Goal: Answer question/provide support

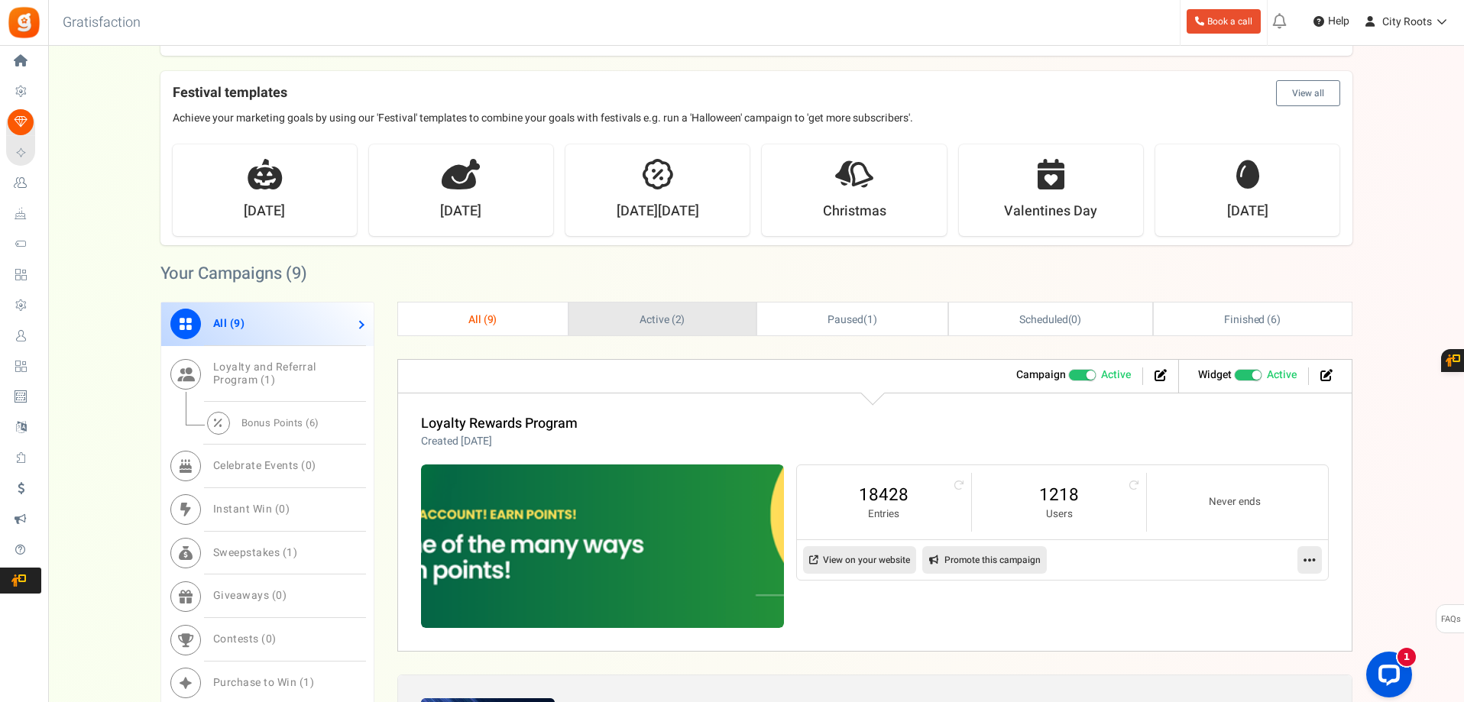
click at [639, 325] on span "Active ( 2 )" at bounding box center [662, 320] width 46 height 16
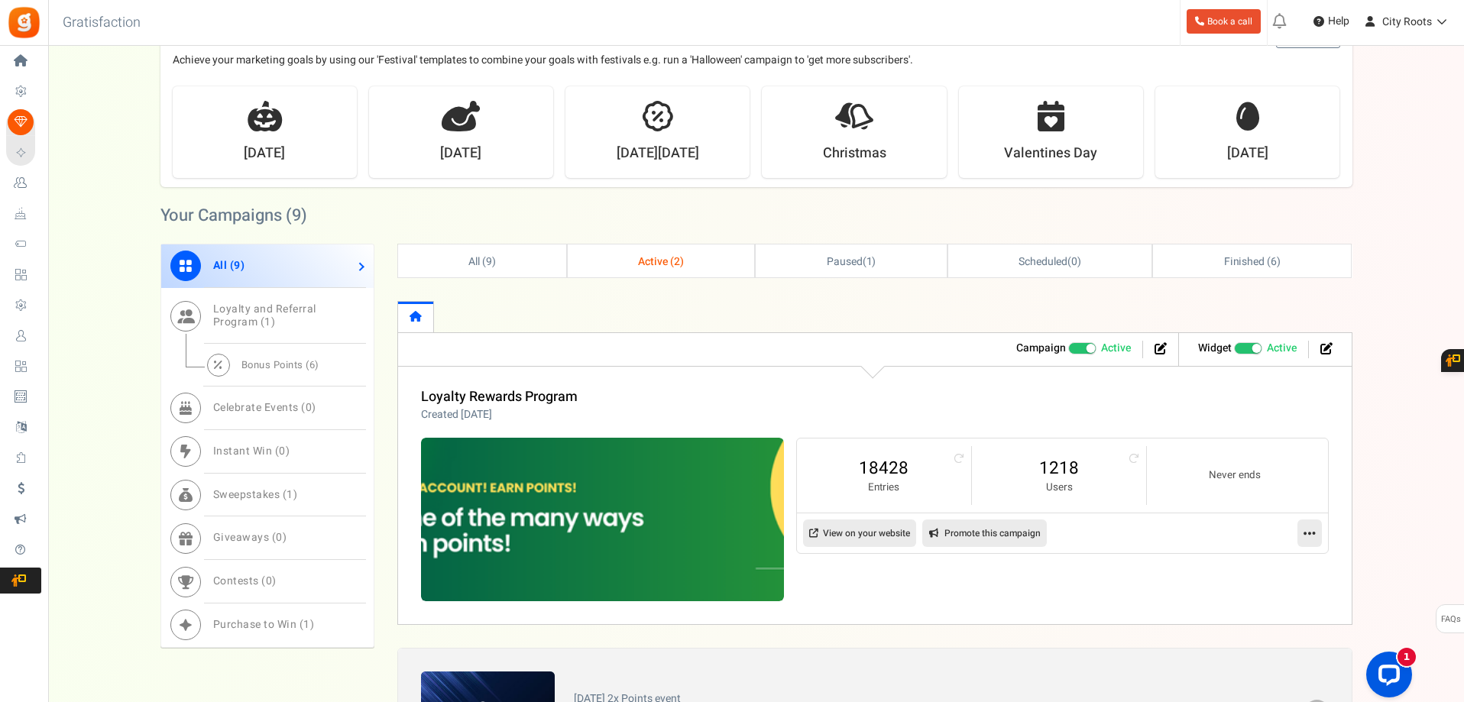
scroll to position [280, 0]
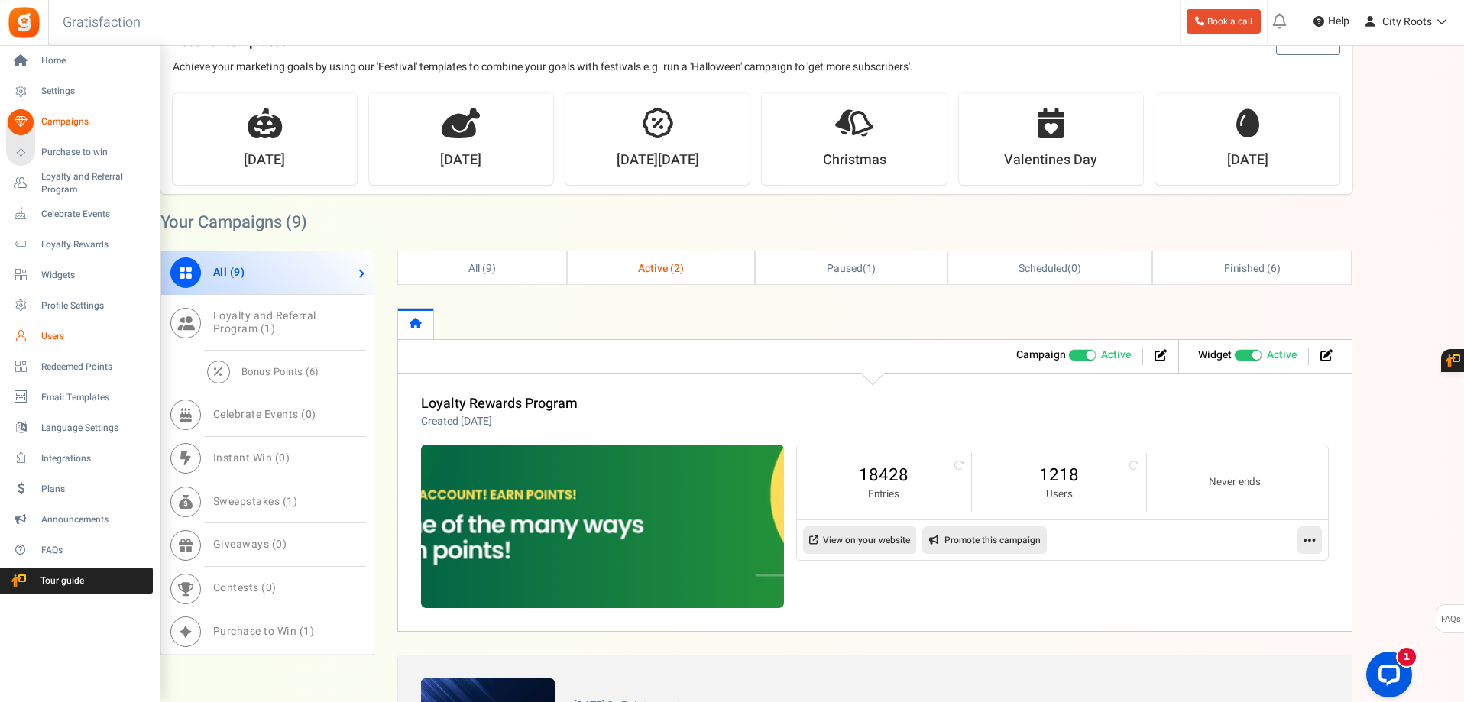
click at [46, 343] on link "Users" at bounding box center [79, 336] width 147 height 26
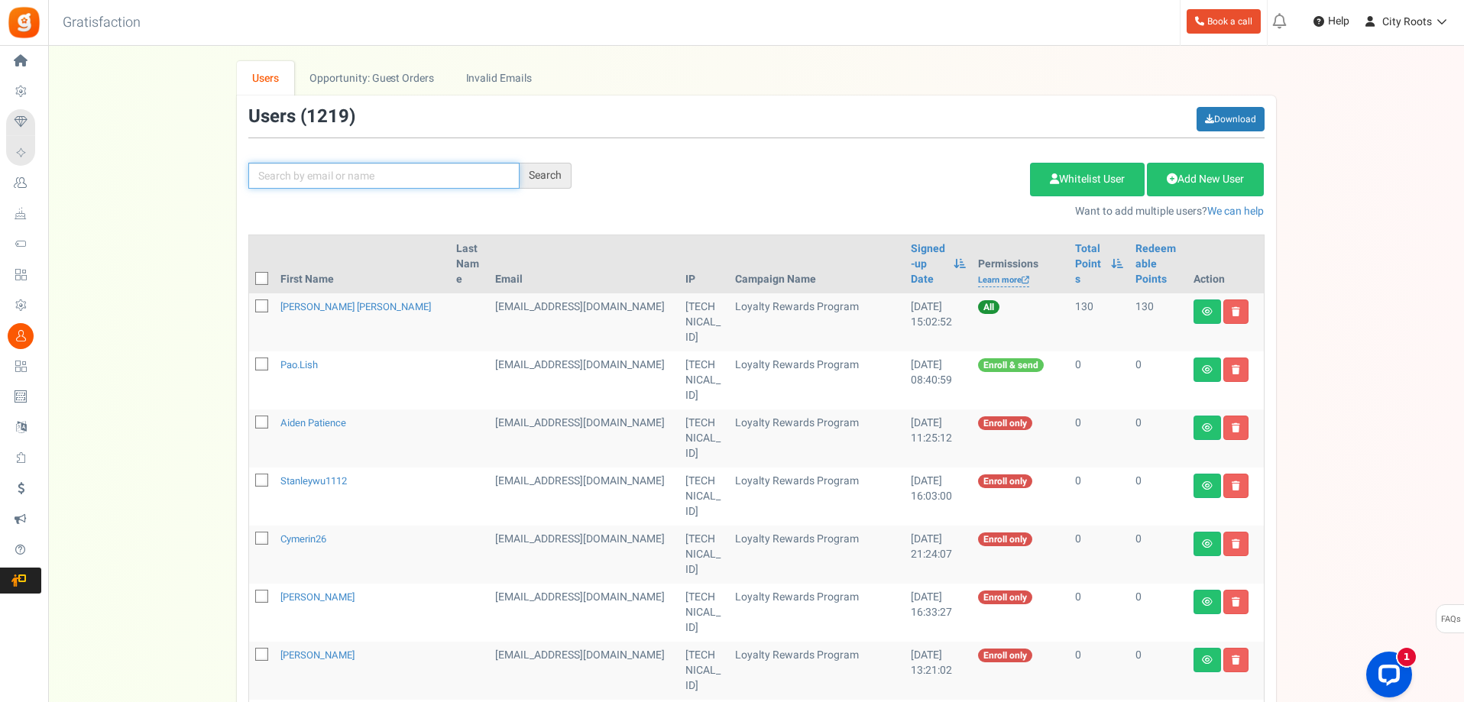
click at [370, 170] on input "text" at bounding box center [383, 176] width 271 height 26
type input "nam"
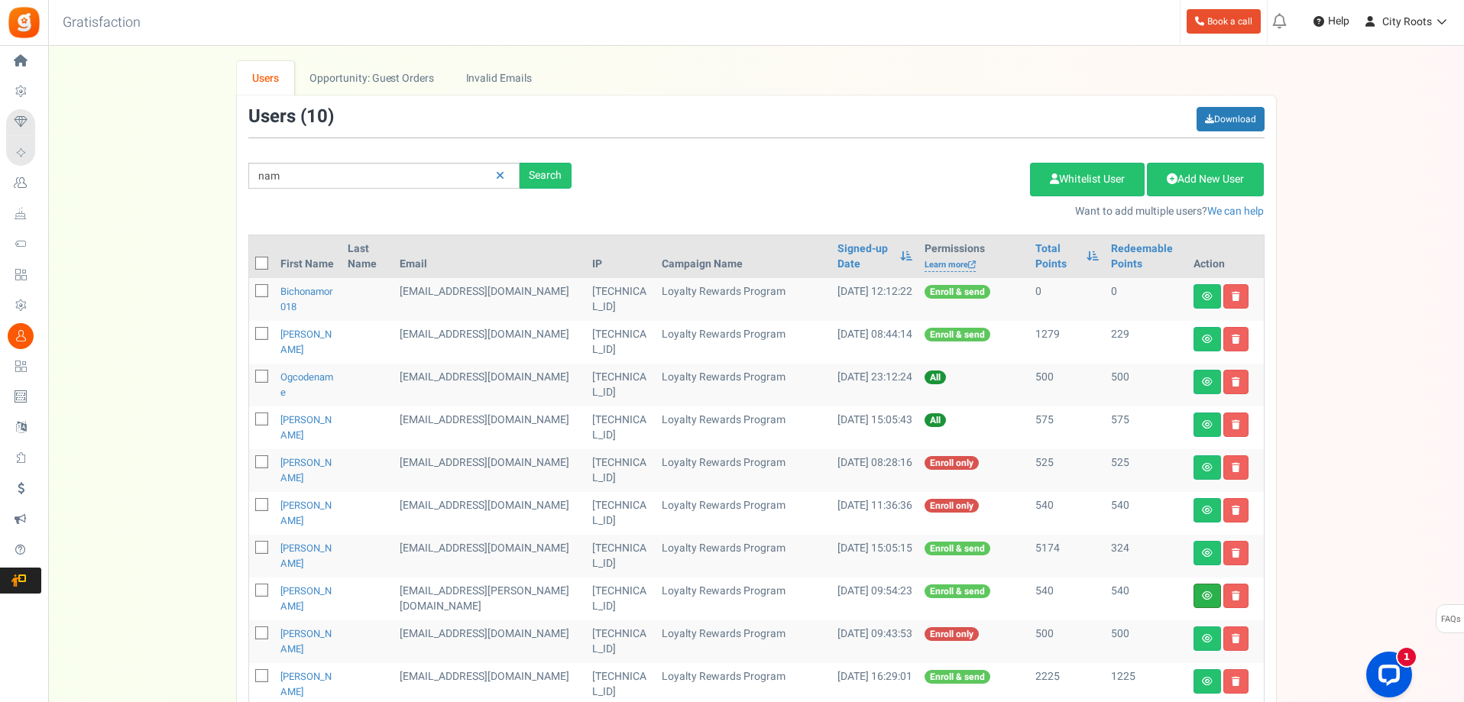
click at [1199, 595] on link at bounding box center [1207, 596] width 28 height 24
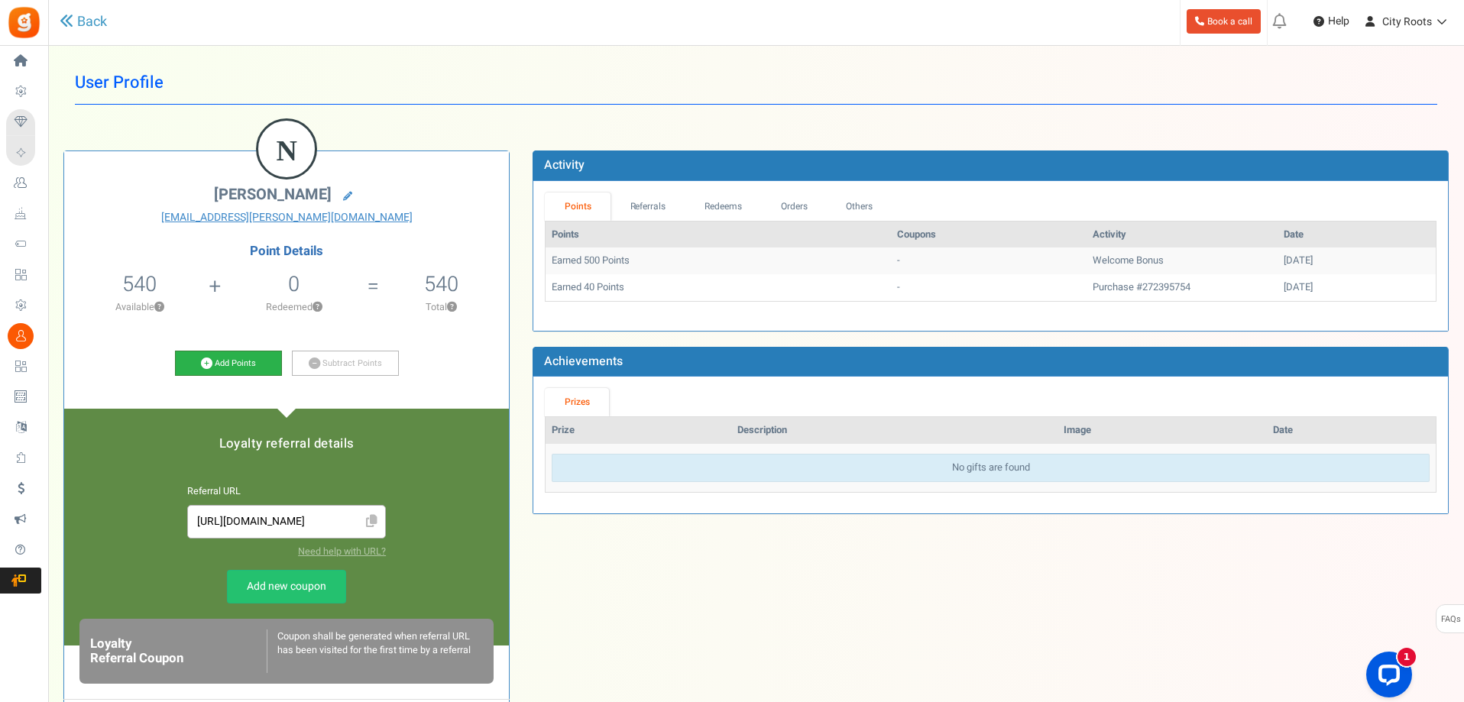
click at [254, 367] on link "Add Points" at bounding box center [228, 364] width 107 height 26
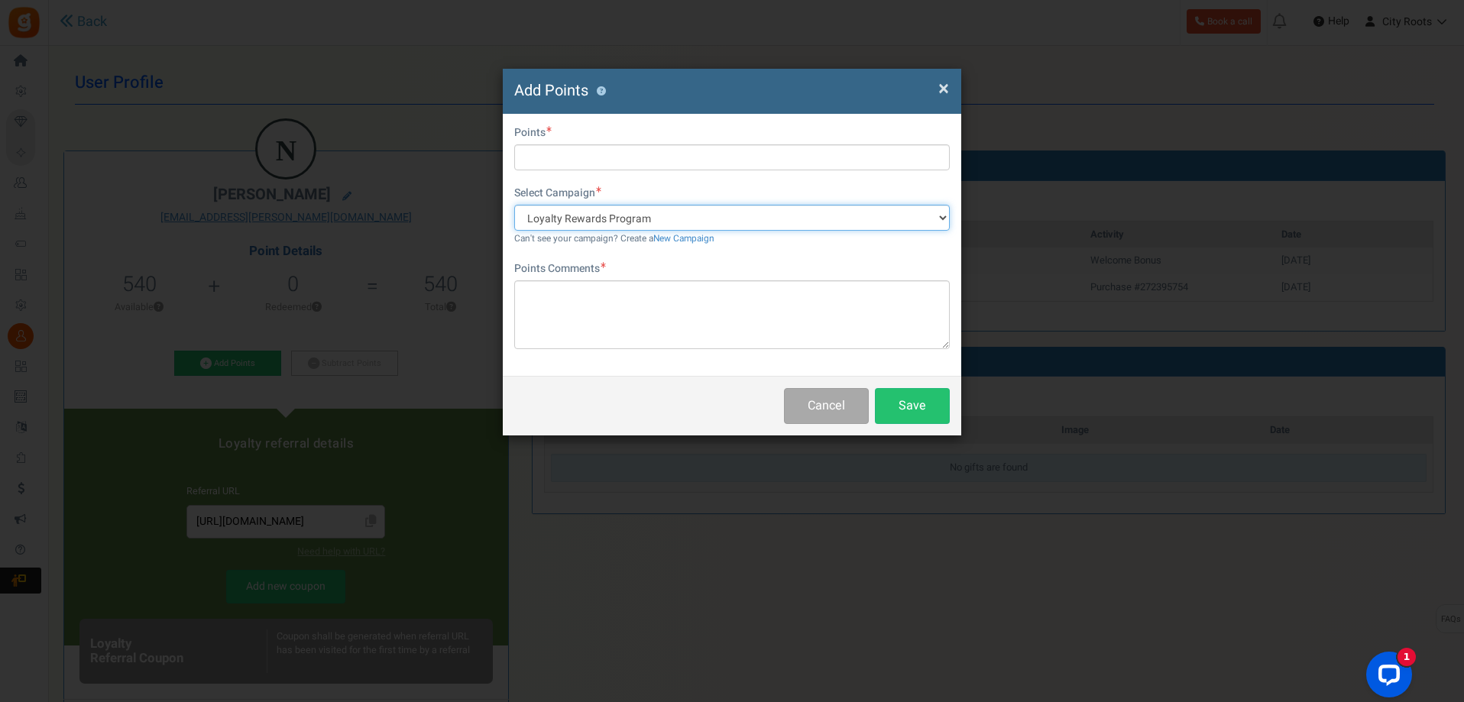
click at [642, 214] on select "Loyalty Rewards Program Share and refer for chance to win" at bounding box center [731, 218] width 435 height 26
click at [514, 205] on select "Loyalty Rewards Program Share and refer for chance to win" at bounding box center [731, 218] width 435 height 26
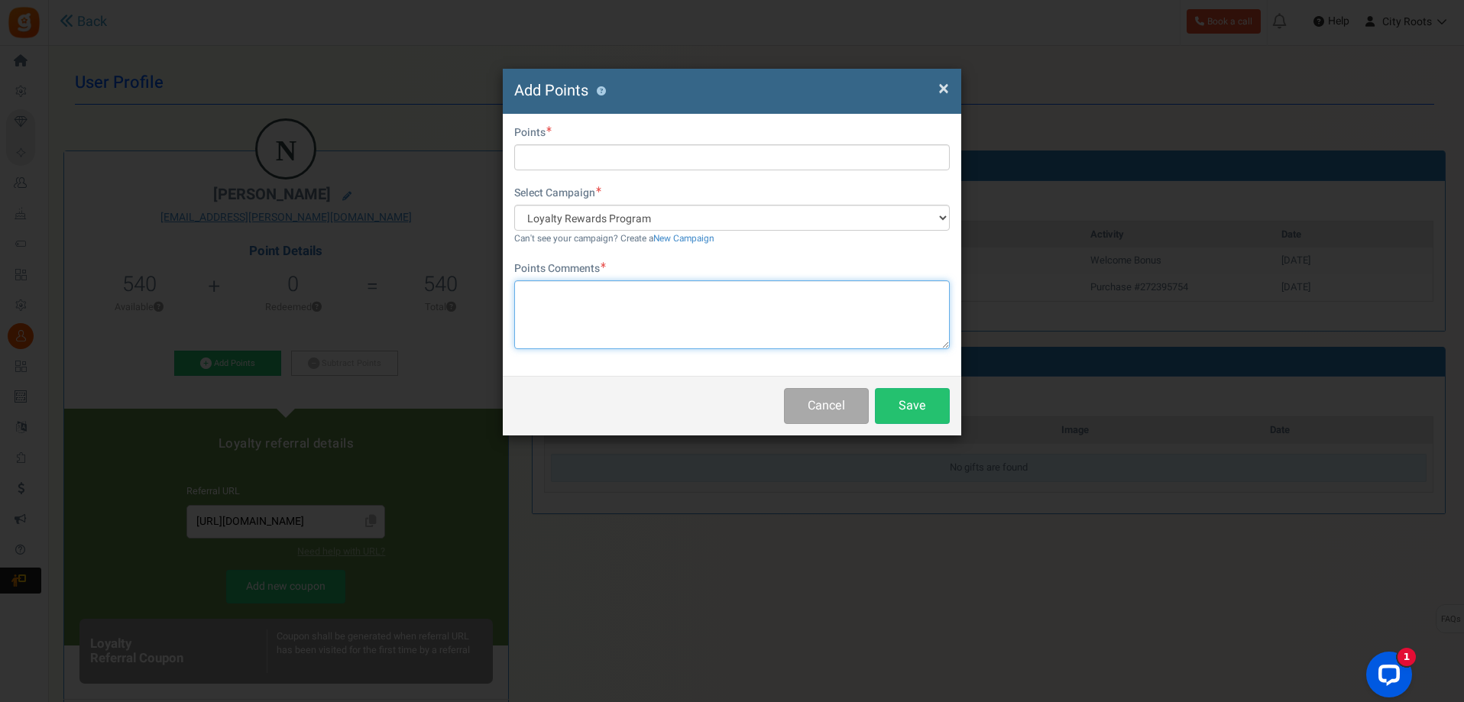
click at [595, 296] on textarea at bounding box center [731, 314] width 435 height 69
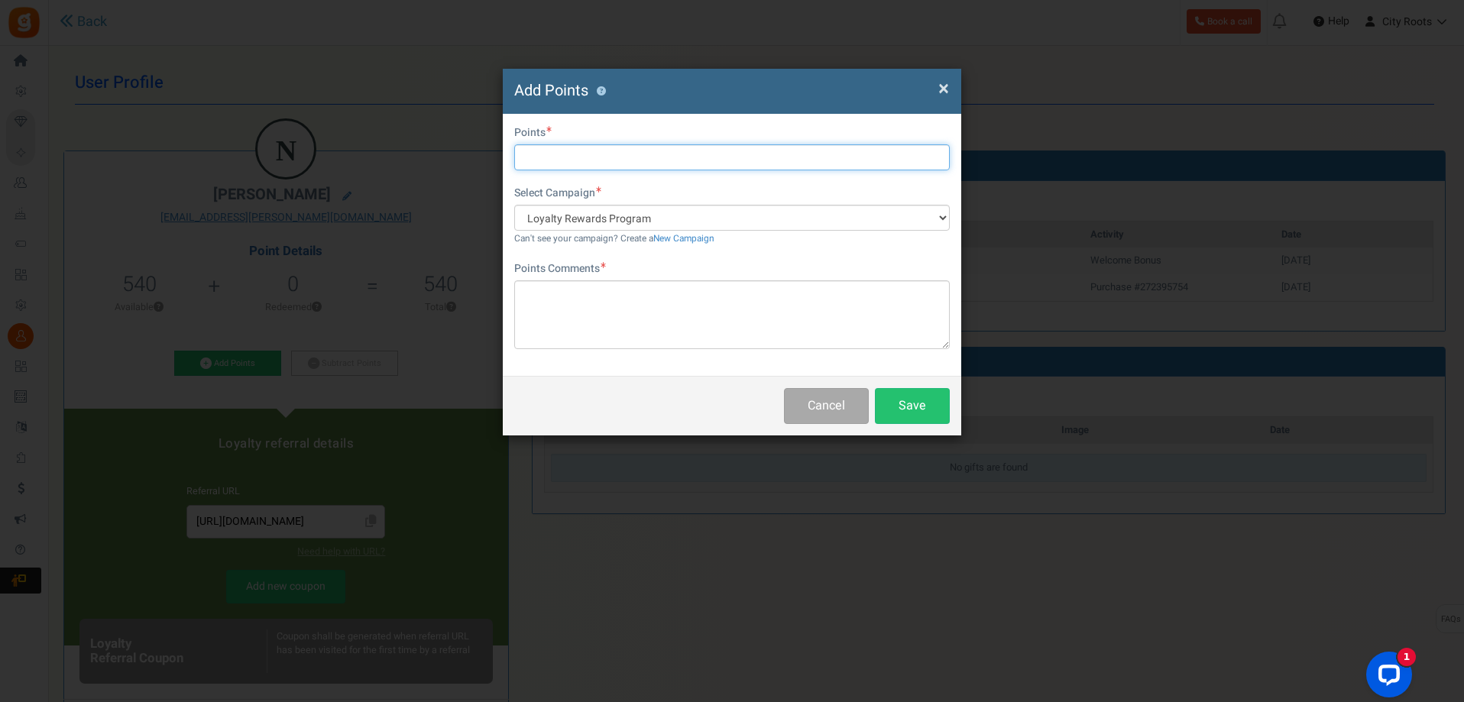
click at [587, 151] on input "text" at bounding box center [731, 157] width 435 height 26
type input "20"
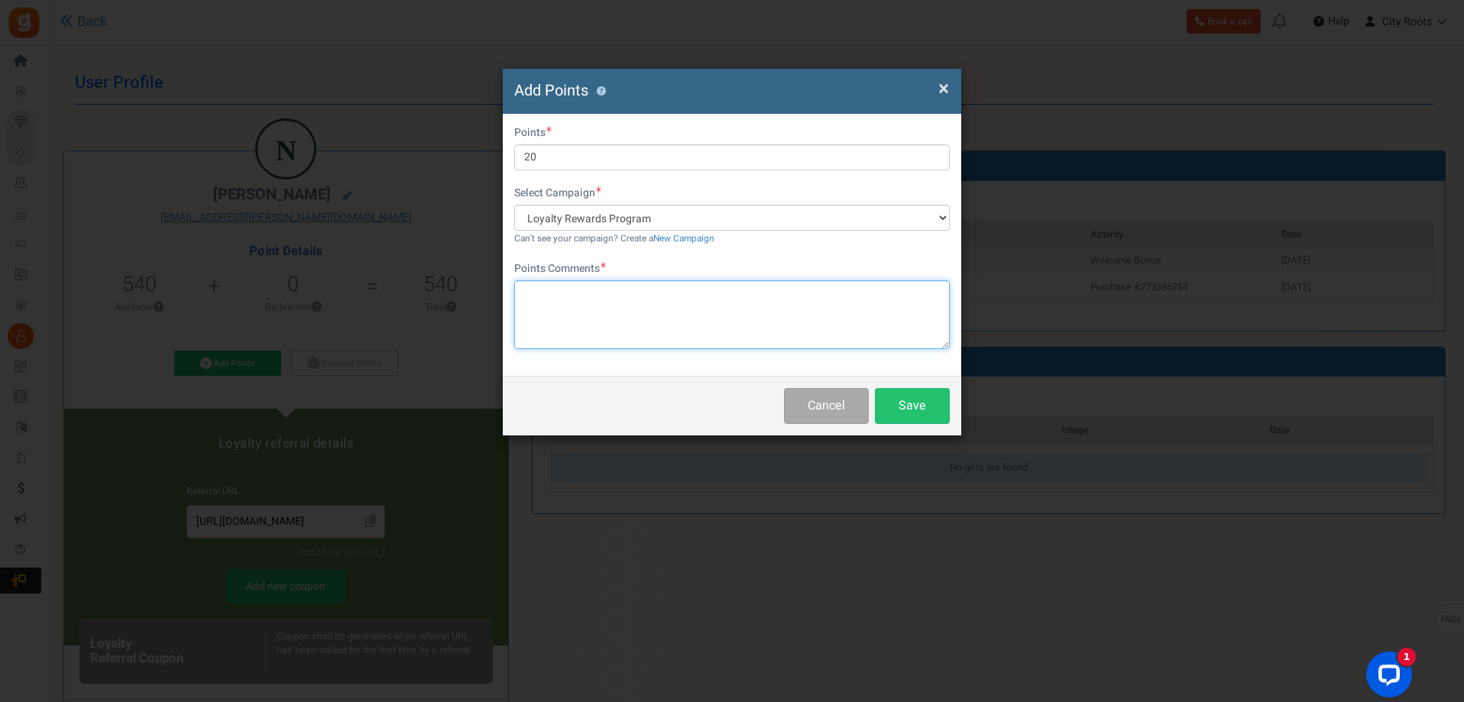
click at [569, 292] on textarea at bounding box center [731, 314] width 435 height 69
type textarea "added"
click at [937, 408] on button "Save" at bounding box center [912, 406] width 75 height 36
